Goal: Task Accomplishment & Management: Manage account settings

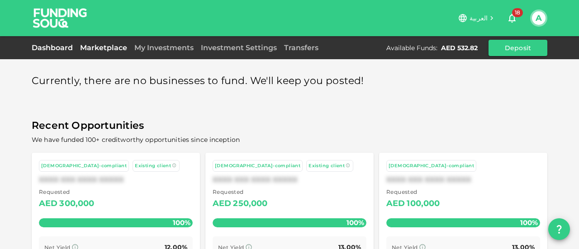
click at [54, 48] on link "Dashboard" at bounding box center [54, 47] width 45 height 9
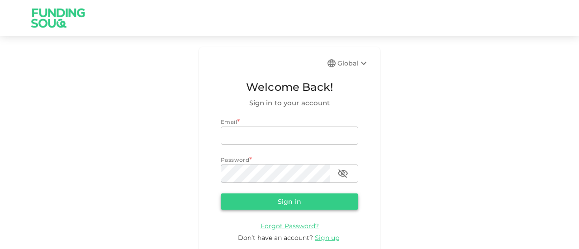
type input "guidahmed@gmail.com"
click at [287, 194] on button "Sign in" at bounding box center [289, 202] width 137 height 16
